Goal: Task Accomplishment & Management: Complete application form

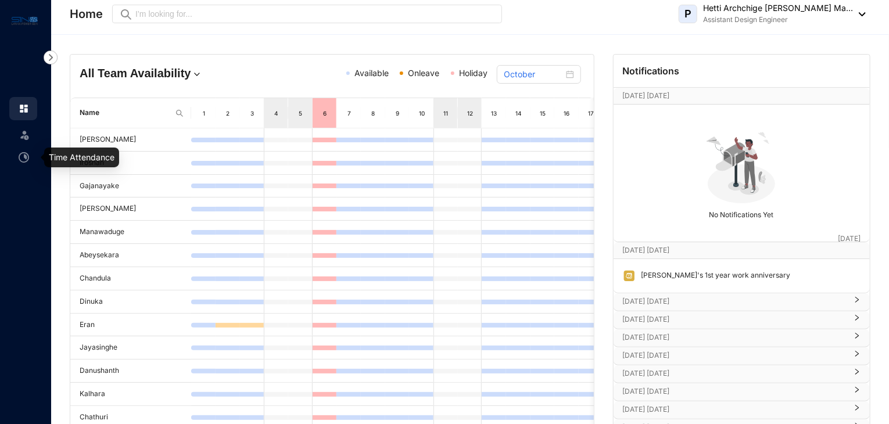
click at [24, 152] on img at bounding box center [24, 157] width 10 height 10
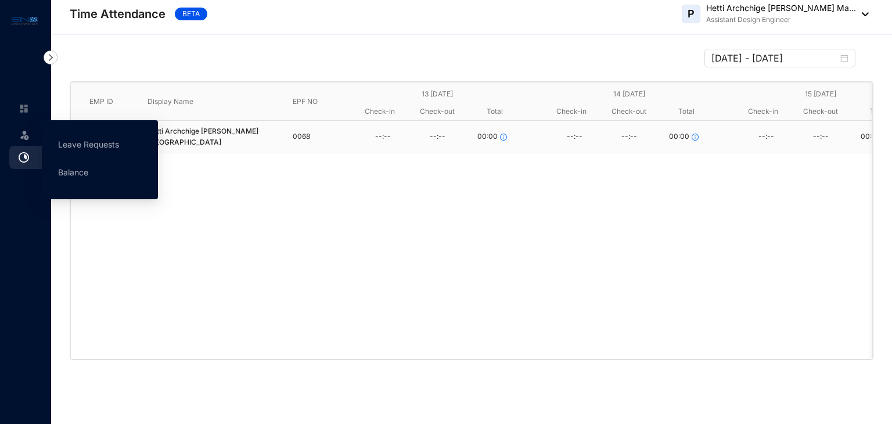
click at [31, 142] on div "Leave" at bounding box center [23, 133] width 28 height 26
click at [82, 139] on link "Leave Requests" at bounding box center [88, 144] width 61 height 10
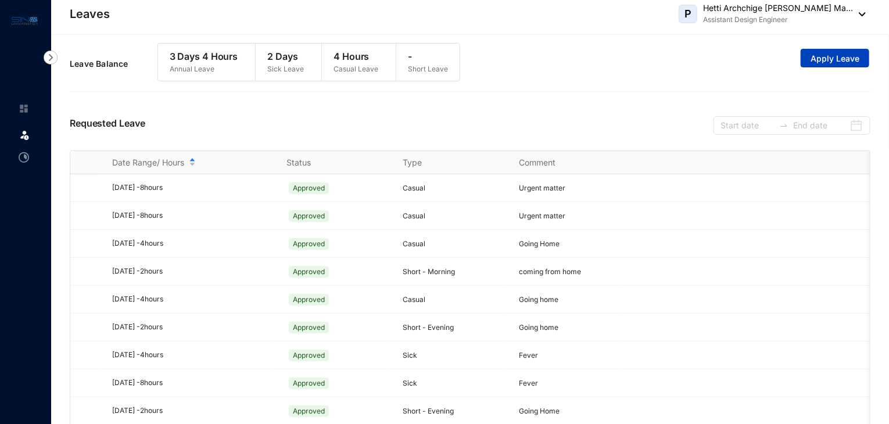
click at [833, 56] on span "Apply Leave" at bounding box center [834, 59] width 49 height 12
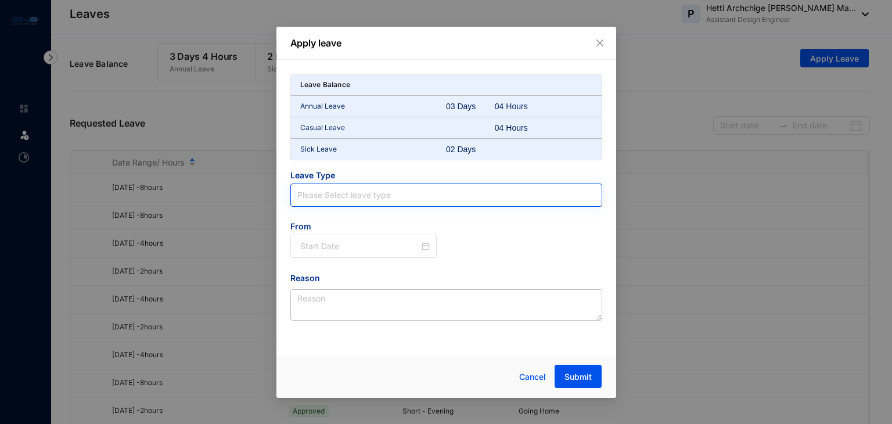
click at [364, 193] on input "search" at bounding box center [446, 195] width 298 height 22
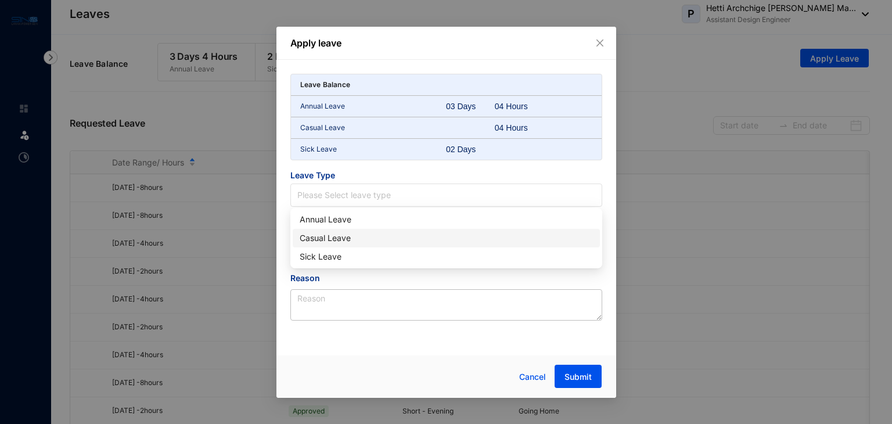
click at [344, 238] on div "Casual Leave" at bounding box center [446, 238] width 293 height 13
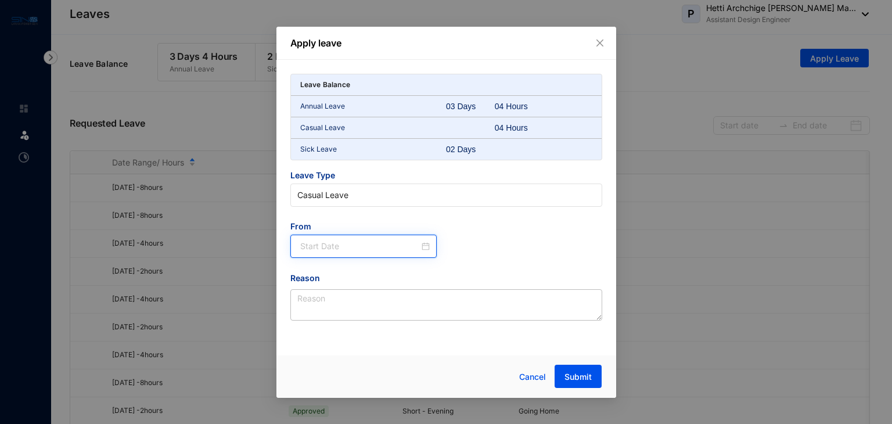
click at [337, 246] on input at bounding box center [360, 246] width 120 height 13
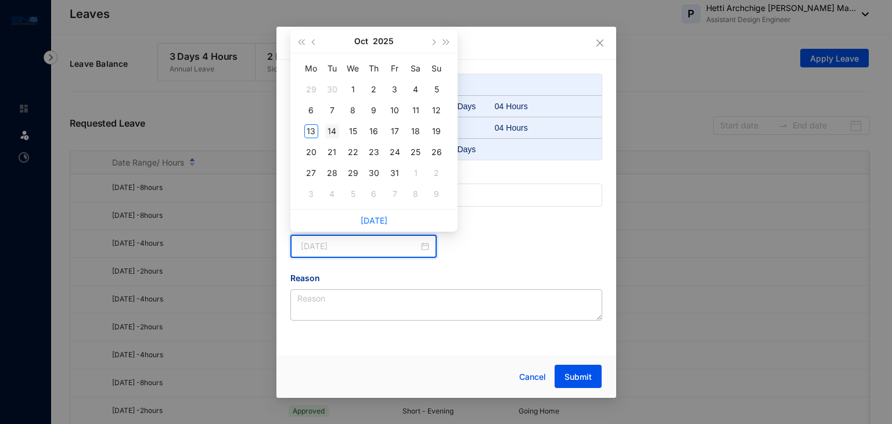
type input "[DATE]"
click at [332, 132] on div "14" at bounding box center [332, 131] width 14 height 14
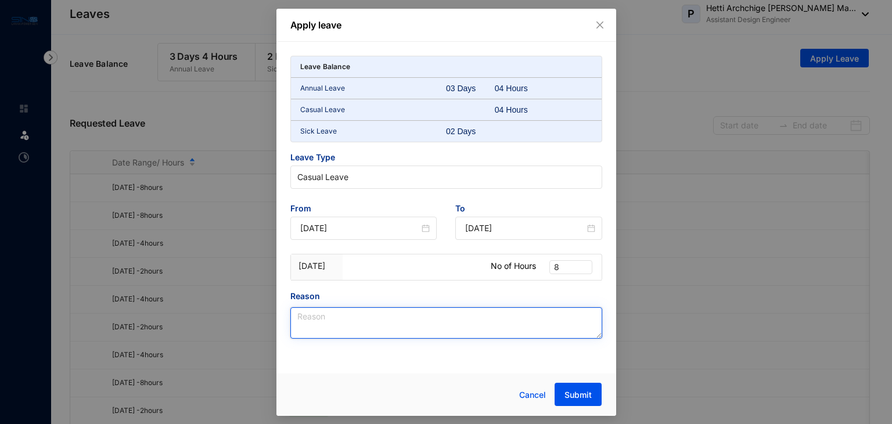
click at [373, 325] on textarea "Reason" at bounding box center [446, 322] width 312 height 31
click at [577, 265] on span "8" at bounding box center [571, 267] width 34 height 13
type textarea "personal reason"
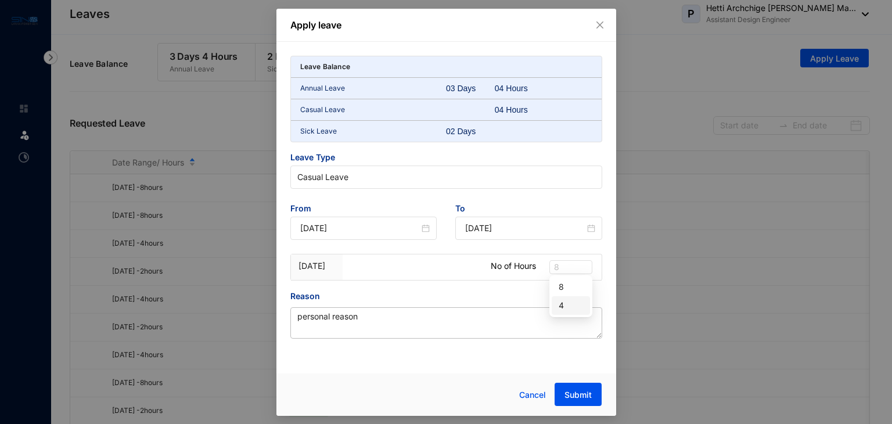
click at [568, 301] on div "4" at bounding box center [571, 305] width 24 height 13
click at [580, 399] on span "Submit" at bounding box center [578, 395] width 27 height 12
